Goal: Navigation & Orientation: Find specific page/section

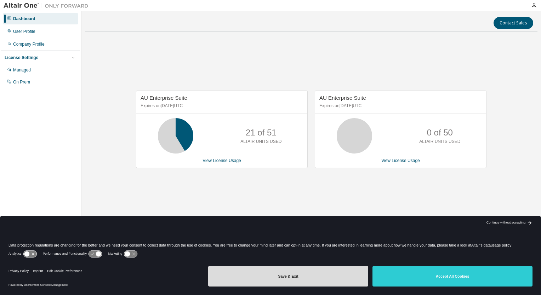
click at [295, 280] on button "Save & Exit" at bounding box center [288, 276] width 160 height 21
